Goal: Check status: Check status

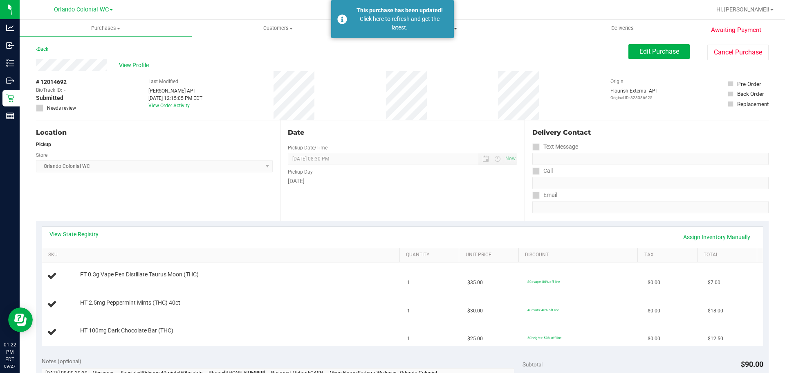
click at [425, 22] on div "Click here to refresh and get the latest." at bounding box center [400, 23] width 96 height 17
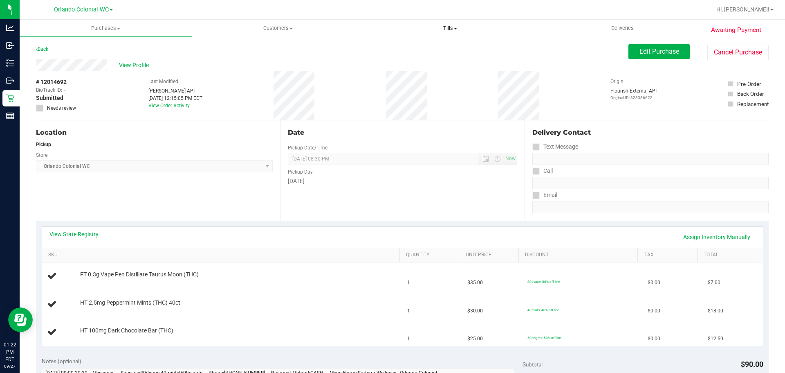
click at [458, 27] on span "Tills" at bounding box center [449, 28] width 171 height 7
click at [439, 46] on li "Manage tills" at bounding box center [450, 50] width 172 height 10
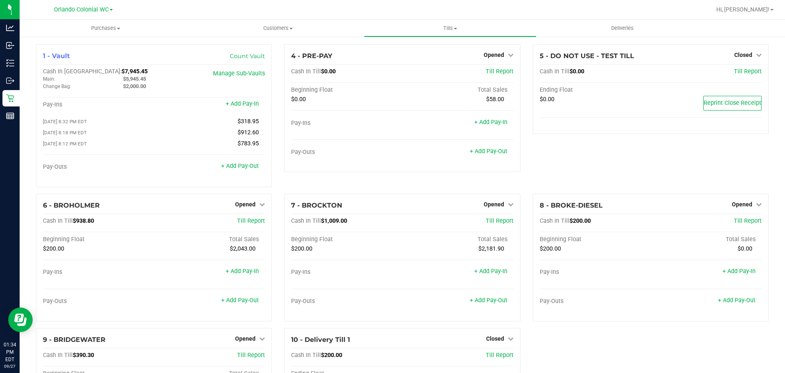
drag, startPoint x: 607, startPoint y: 162, endPoint x: 603, endPoint y: 158, distance: 5.8
click at [607, 162] on div "5 - DO NOT USE - TEST TILL Closed Open Till Cash In Till $0.00 Till Report Endi…" at bounding box center [651, 118] width 248 height 149
click at [104, 24] on uib-tab-heading "Purchases Summary of purchases Fulfillment All purchases" at bounding box center [106, 28] width 172 height 17
click at [69, 58] on span "Fulfillment" at bounding box center [45, 59] width 51 height 7
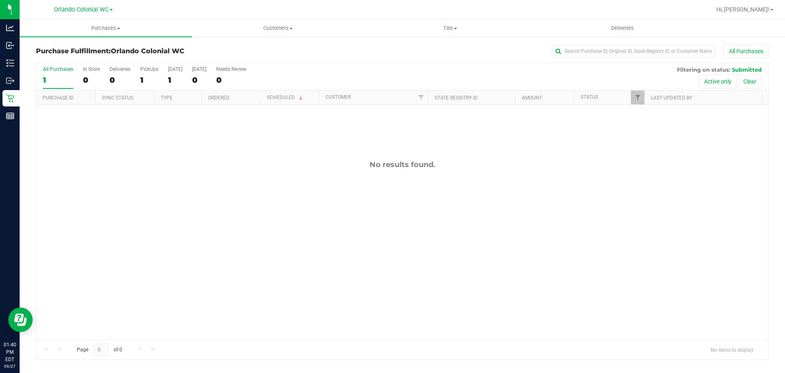
drag, startPoint x: 630, startPoint y: 211, endPoint x: 613, endPoint y: 221, distance: 20.0
click at [630, 211] on div "No results found." at bounding box center [402, 250] width 732 height 290
click at [600, 220] on div "12015584 (328424554) N/A Pickup [DATE] 1:48 PM EDT 9/27/2025 $31.50 Submitted […" at bounding box center [402, 222] width 732 height 235
click at [626, 235] on div "12015584 (328424554) N/A Pickup [DATE] 1:48 PM EDT 9/27/2025 $31.50 Submitted […" at bounding box center [402, 222] width 732 height 235
drag, startPoint x: 330, startPoint y: 205, endPoint x: 324, endPoint y: 18, distance: 187.8
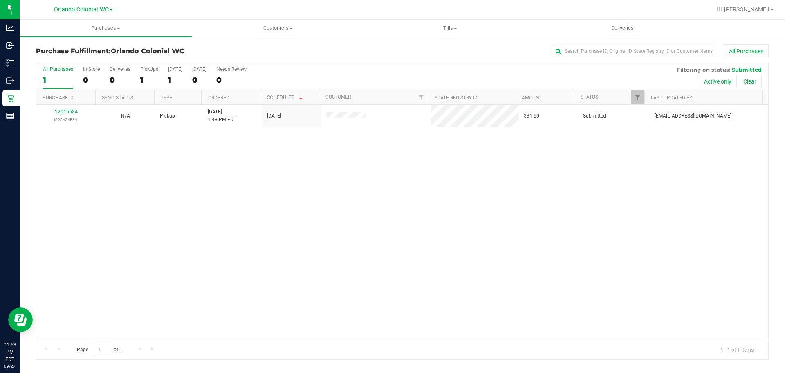
click at [330, 205] on div "12015584 (328424554) N/A Pickup [DATE] 1:48 PM EDT 9/27/2025 $31.50 Submitted […" at bounding box center [402, 222] width 732 height 235
click at [20, 100] on div "Purchase Fulfillment: Orlando Colonial WC All Purchases All Purchases 1 In Stor…" at bounding box center [403, 202] width 766 height 332
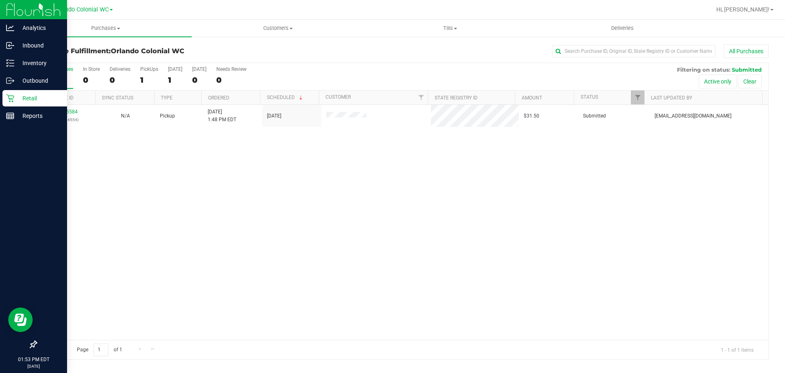
click at [16, 100] on p "Retail" at bounding box center [38, 98] width 49 height 10
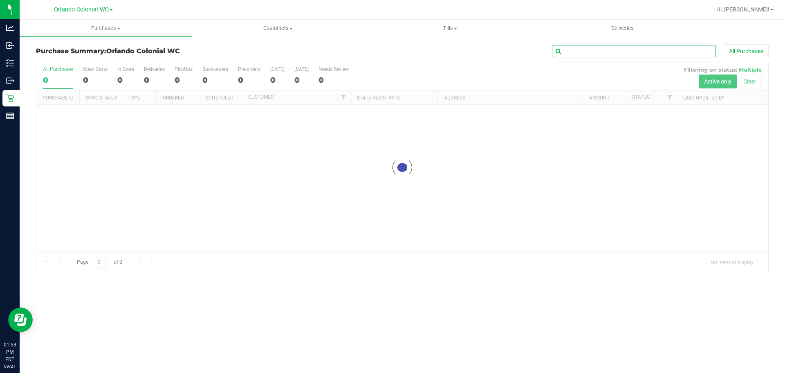
click at [603, 51] on input "text" at bounding box center [634, 51] width 164 height 12
paste input "1424628"
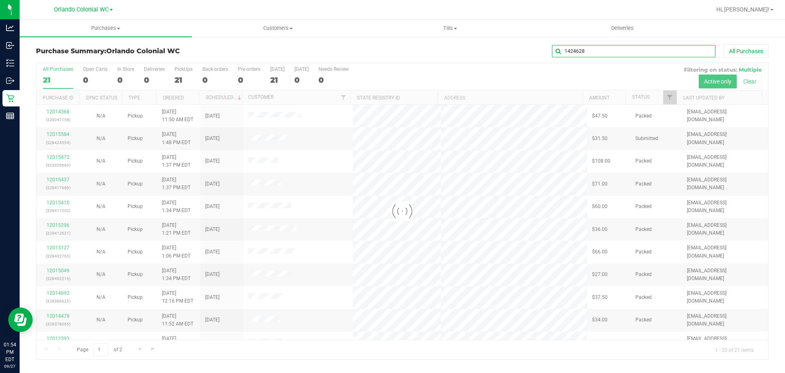
type input "1424628"
click at [750, 80] on div at bounding box center [402, 211] width 732 height 296
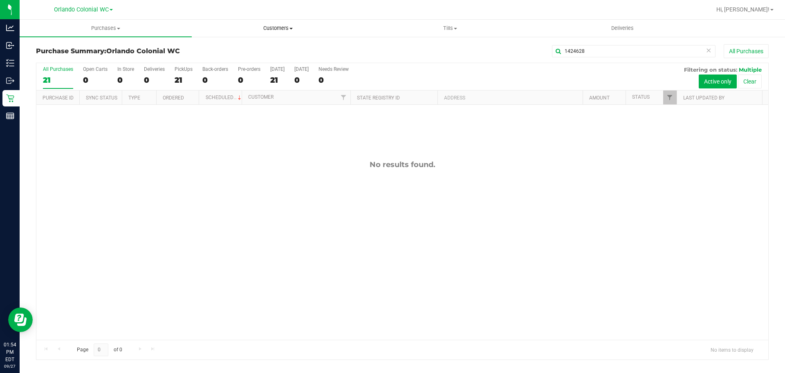
drag, startPoint x: 286, startPoint y: 27, endPoint x: 270, endPoint y: 35, distance: 17.6
click at [286, 27] on span "Customers" at bounding box center [277, 28] width 171 height 7
click at [253, 45] on li "All customers" at bounding box center [278, 50] width 172 height 10
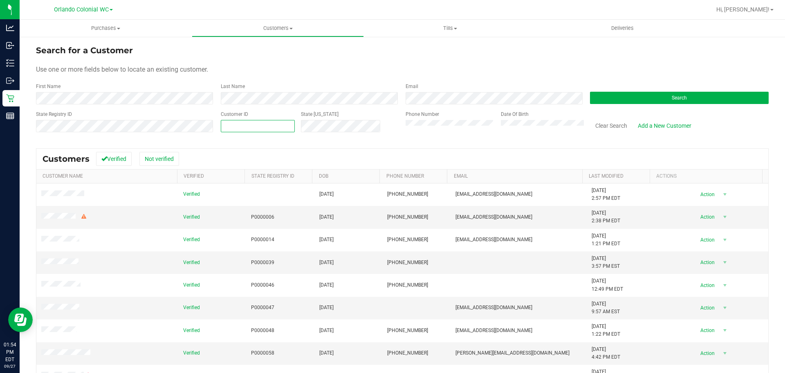
paste input "1424628"
type input "1424628"
click at [640, 98] on button "Search" at bounding box center [679, 98] width 179 height 12
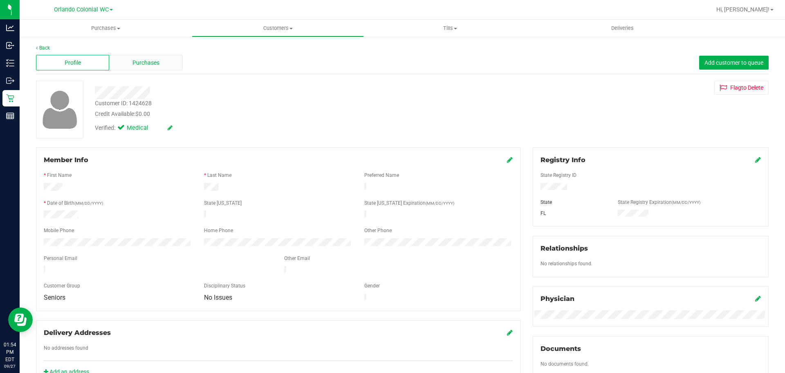
click at [153, 63] on span "Purchases" at bounding box center [146, 62] width 27 height 9
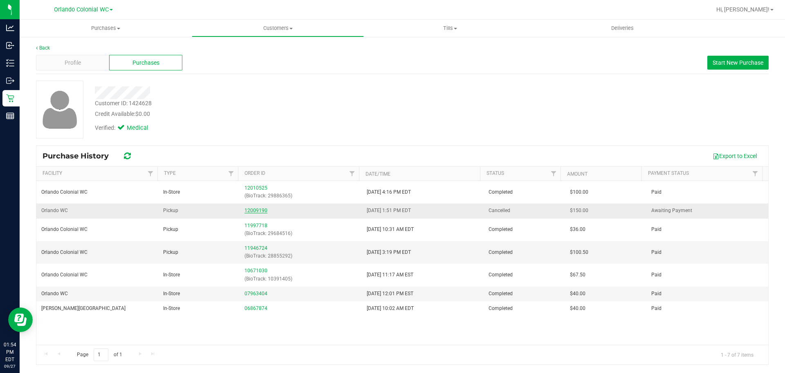
click at [260, 210] on link "12009190" at bounding box center [256, 210] width 23 height 6
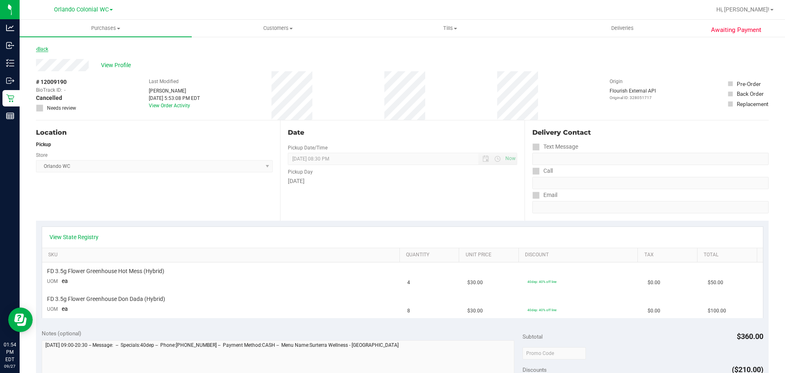
click at [46, 47] on link "Back" at bounding box center [42, 49] width 12 height 6
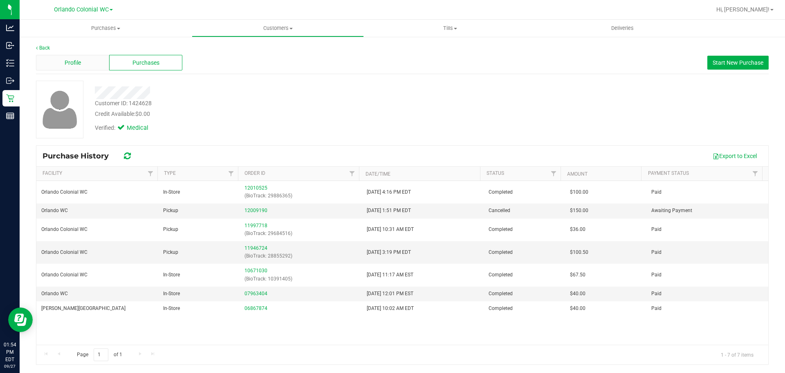
click at [80, 60] on span "Profile" at bounding box center [73, 62] width 16 height 9
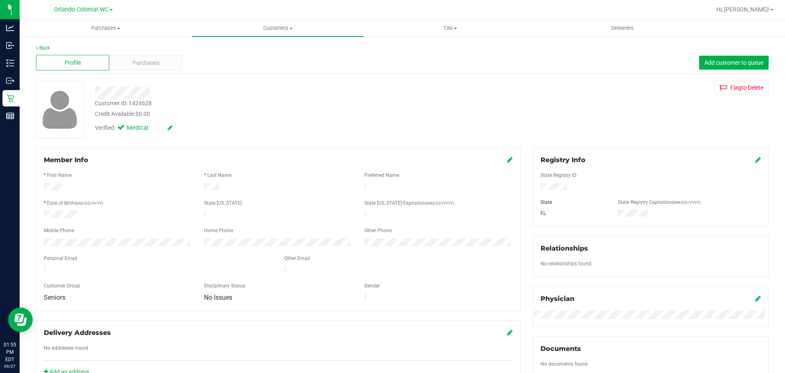
click at [561, 91] on div "Flag to [GEOGRAPHIC_DATA]" at bounding box center [651, 88] width 248 height 14
drag, startPoint x: 111, startPoint y: 32, endPoint x: 101, endPoint y: 41, distance: 13.3
click at [111, 32] on uib-tab-heading "Purchases Summary of purchases Fulfillment All purchases" at bounding box center [106, 28] width 172 height 17
click at [79, 63] on li "Fulfillment" at bounding box center [106, 59] width 172 height 10
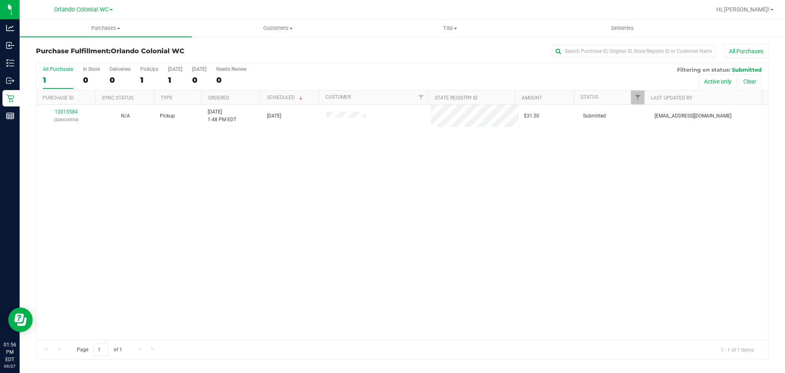
click at [617, 204] on div "12015584 (328424554) N/A Pickup [DATE] 1:48 PM EDT 9/27/2025 $31.50 Submitted […" at bounding box center [402, 222] width 732 height 235
click at [359, 234] on div "12015584 (328424554) N/A Pickup [DATE] 1:48 PM EDT 9/27/2025 $31.50 Submitted […" at bounding box center [402, 222] width 732 height 235
